Goal: Check status

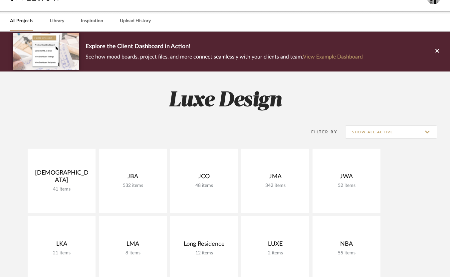
scroll to position [52, 0]
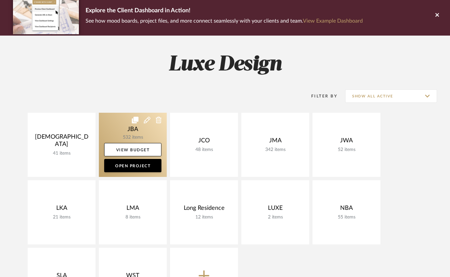
click at [140, 139] on link at bounding box center [133, 145] width 68 height 64
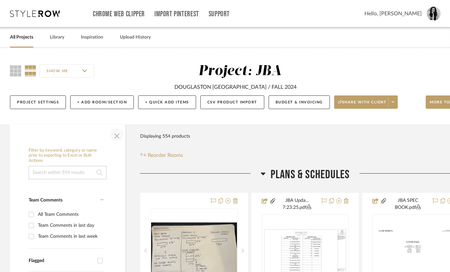
click at [116, 137] on span "button" at bounding box center [117, 135] width 16 height 16
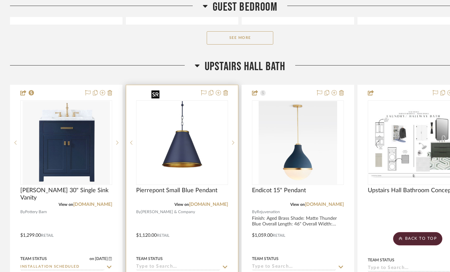
scroll to position [9244, 0]
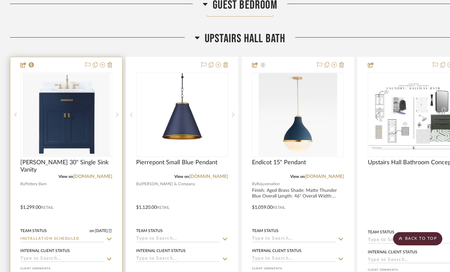
click at [72, 236] on input "Installation Scheduled" at bounding box center [62, 239] width 84 height 6
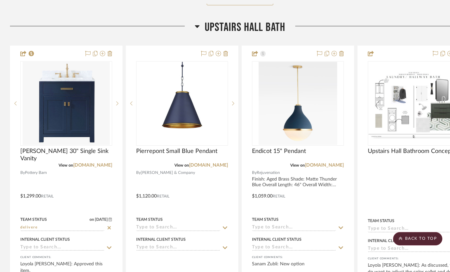
scroll to position [9362, 0]
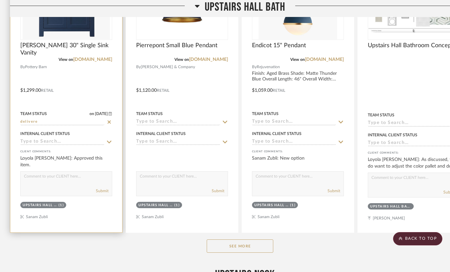
click at [45, 119] on input "delivere" at bounding box center [62, 122] width 84 height 6
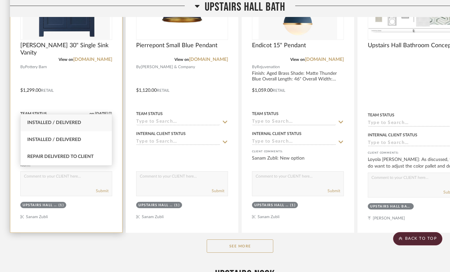
click at [45, 119] on input "delivere" at bounding box center [62, 122] width 84 height 6
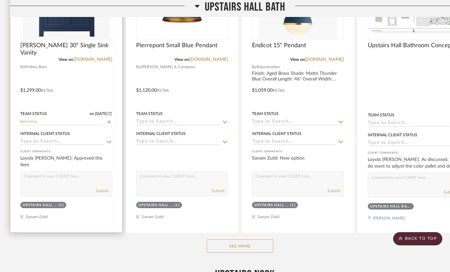
click at [45, 119] on input "delivere" at bounding box center [62, 122] width 84 height 6
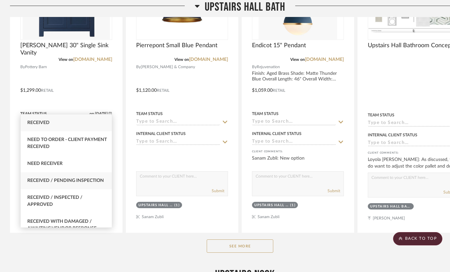
type input "rece"
click at [57, 180] on span "Received / Pending Inspection" at bounding box center [65, 180] width 77 height 5
type input "[DATE]"
type input "Received / Pending Inspection"
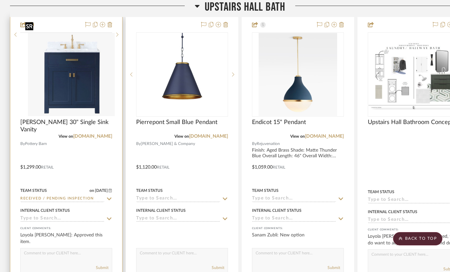
scroll to position [9271, 0]
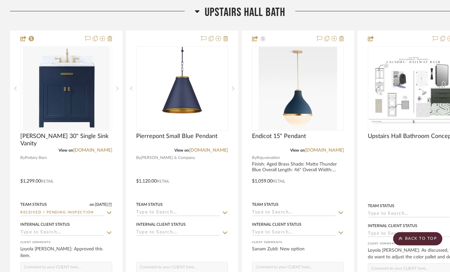
click at [132, 14] on div at bounding box center [102, 13] width 185 height 17
